Goal: Communication & Community: Participate in discussion

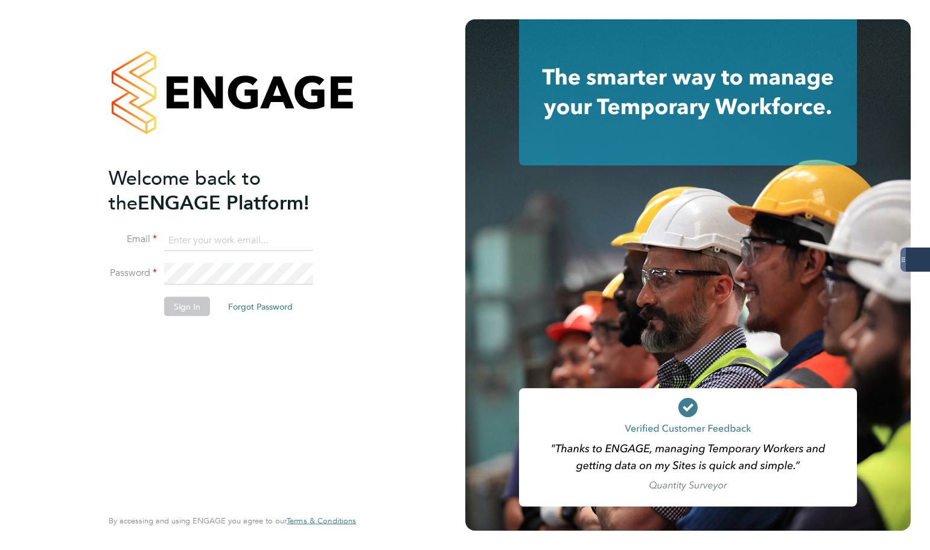
type input "[PERSON_NAME][EMAIL_ADDRESS][PERSON_NAME][DOMAIN_NAME]"
click at [179, 303] on button "Sign In" at bounding box center [187, 305] width 46 height 19
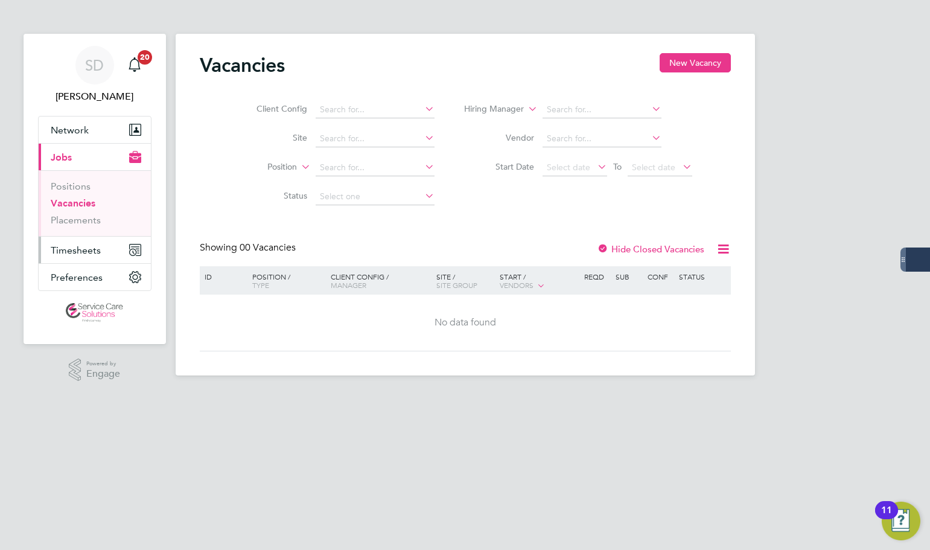
click at [79, 254] on span "Timesheets" at bounding box center [76, 249] width 50 height 11
click at [89, 244] on span "Timesheets" at bounding box center [76, 249] width 50 height 11
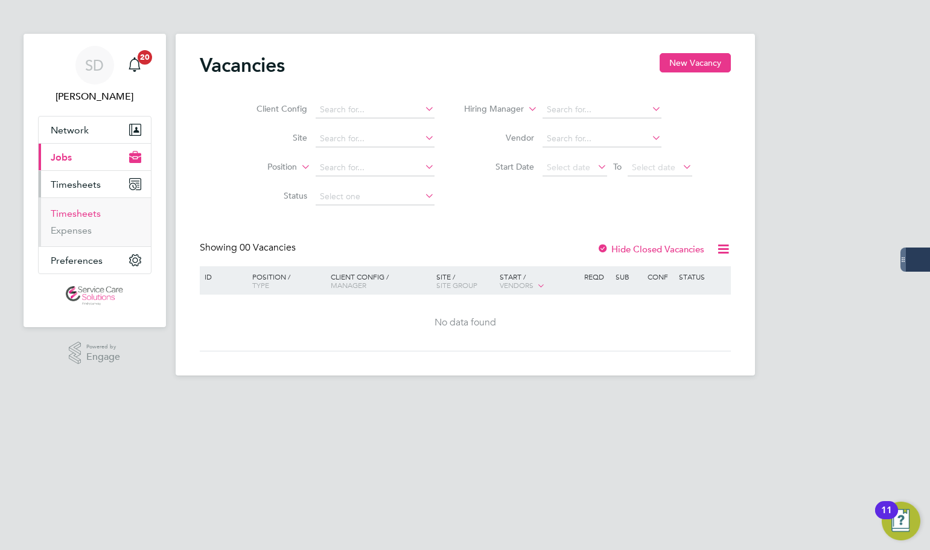
click at [59, 215] on link "Timesheets" at bounding box center [76, 213] width 50 height 11
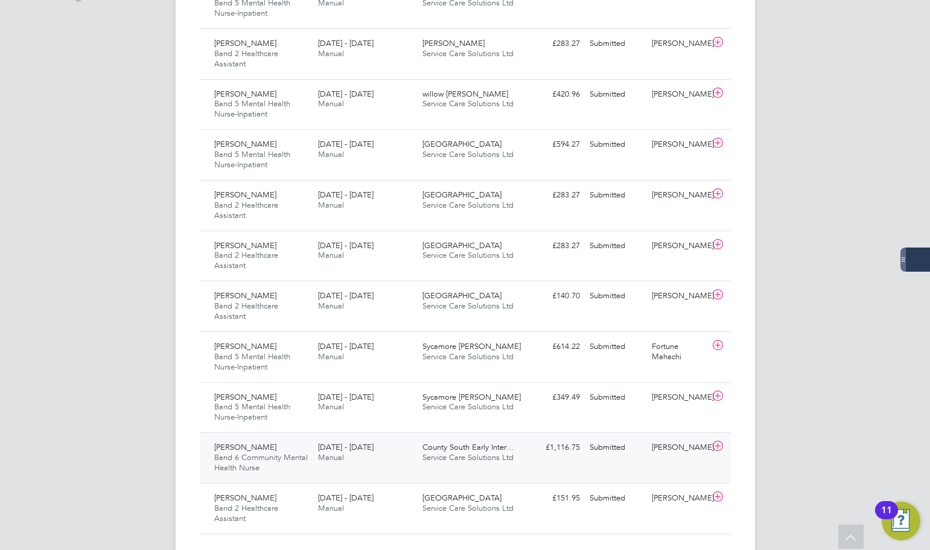
click at [425, 455] on span "Service Care Solutions Ltd" at bounding box center [468, 457] width 91 height 10
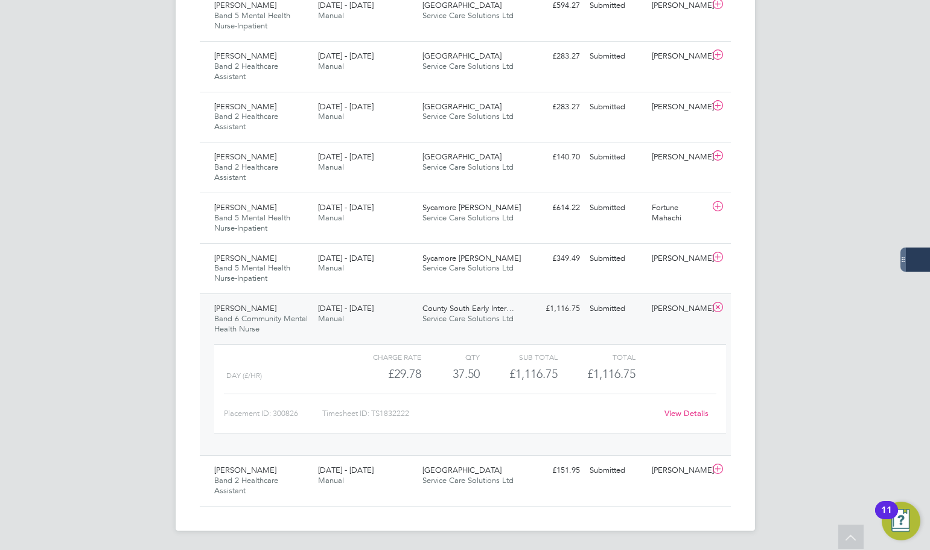
click at [686, 412] on link "View Details" at bounding box center [687, 413] width 44 height 10
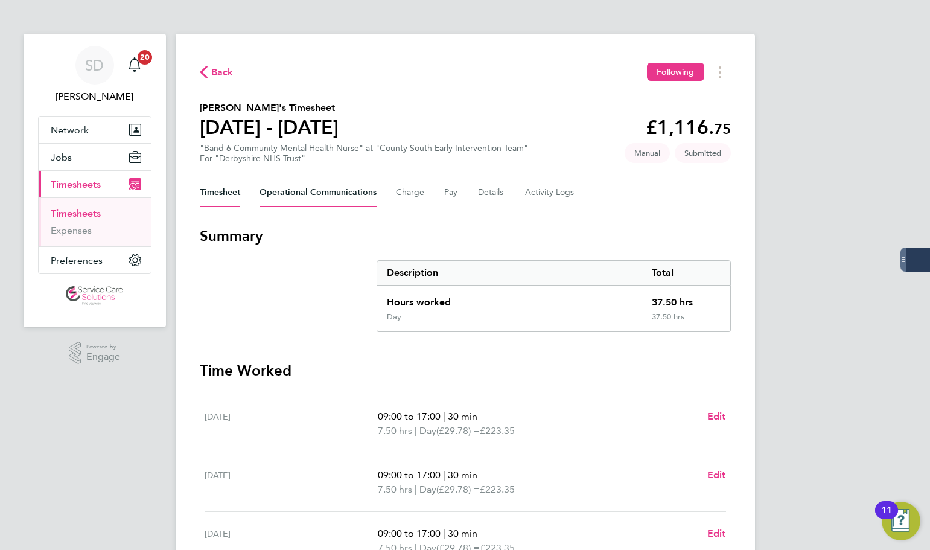
click at [335, 194] on Communications-tab "Operational Communications" at bounding box center [318, 192] width 117 height 29
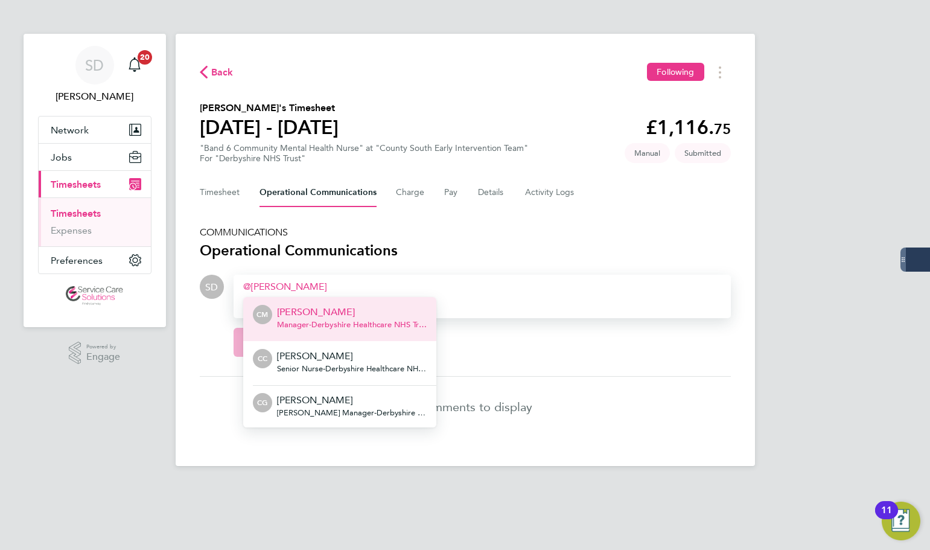
click at [305, 311] on p "Carole Murray" at bounding box center [352, 312] width 150 height 14
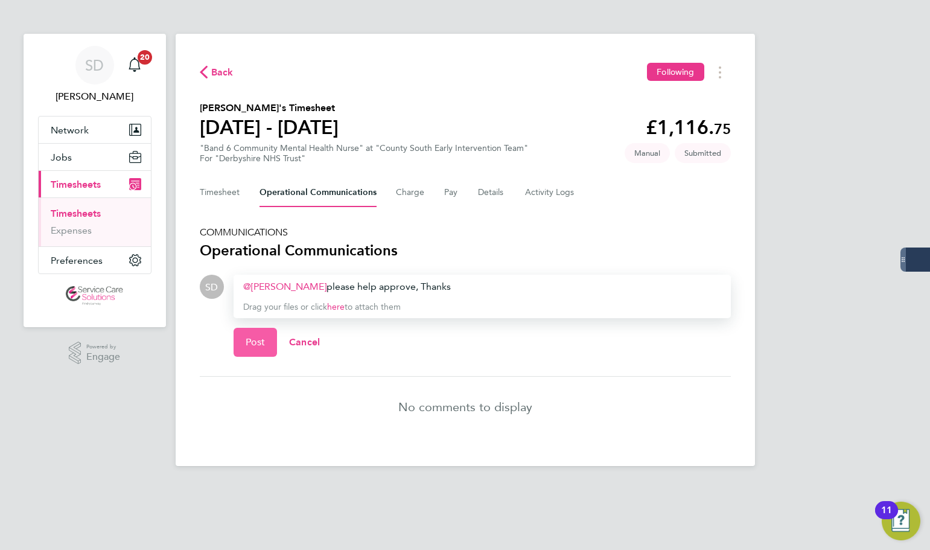
click at [258, 342] on span "Post" at bounding box center [256, 342] width 20 height 12
